Goal: Entertainment & Leisure: Consume media (video, audio)

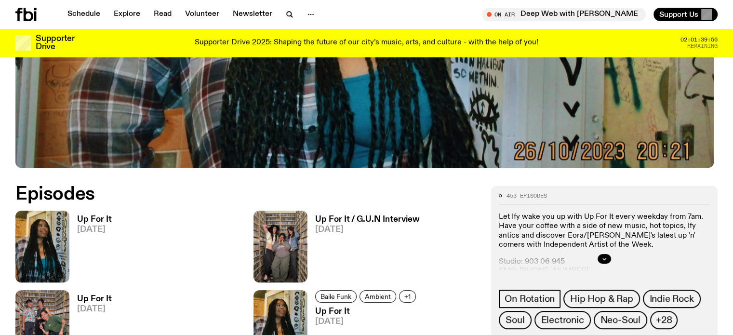
scroll to position [381, 0]
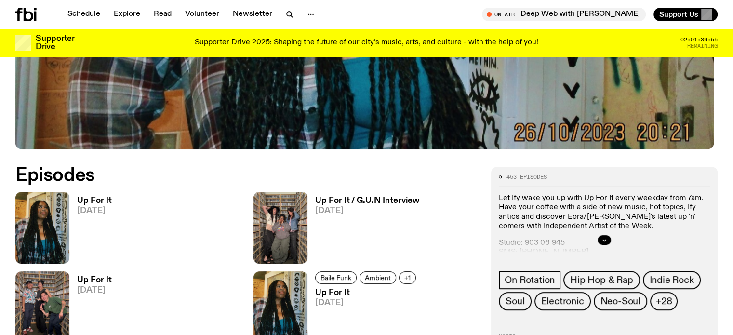
click at [94, 207] on span "25.09.25" at bounding box center [94, 211] width 35 height 8
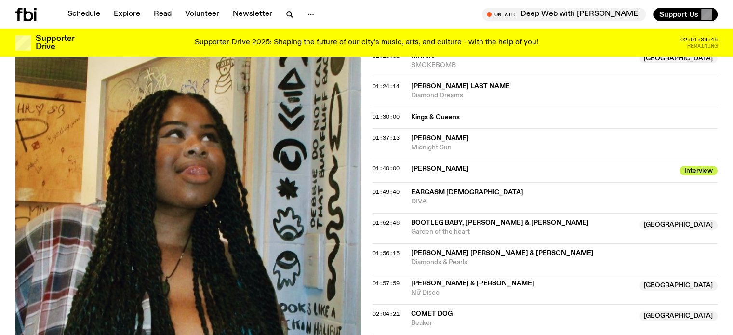
scroll to position [818, 0]
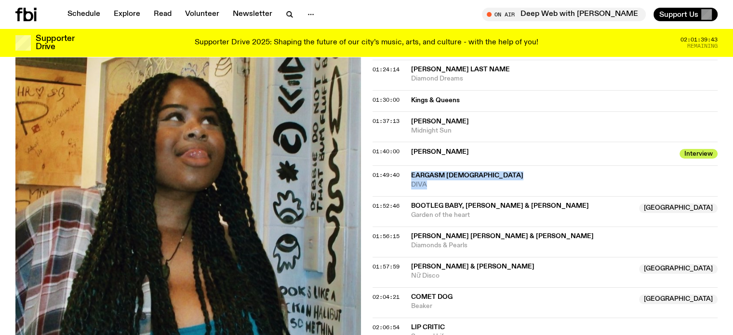
drag, startPoint x: 430, startPoint y: 177, endPoint x: 406, endPoint y: 171, distance: 25.4
click at [406, 171] on div "01:49:40 Eargasm God DIVA" at bounding box center [546, 180] width 346 height 30
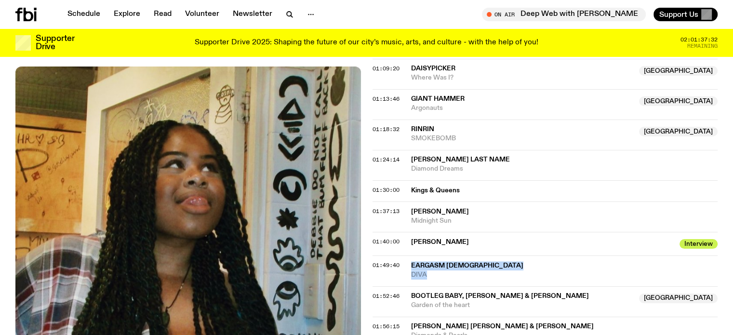
scroll to position [722, 0]
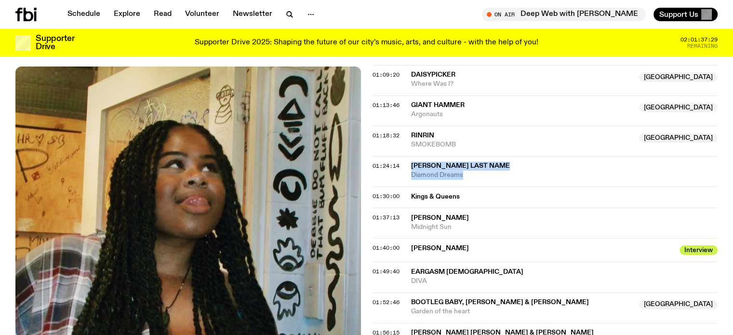
drag, startPoint x: 456, startPoint y: 170, endPoint x: 411, endPoint y: 161, distance: 45.3
click at [411, 161] on div "Jennifers Last Name Diamond Dreams" at bounding box center [564, 170] width 307 height 18
